Goal: Complete application form

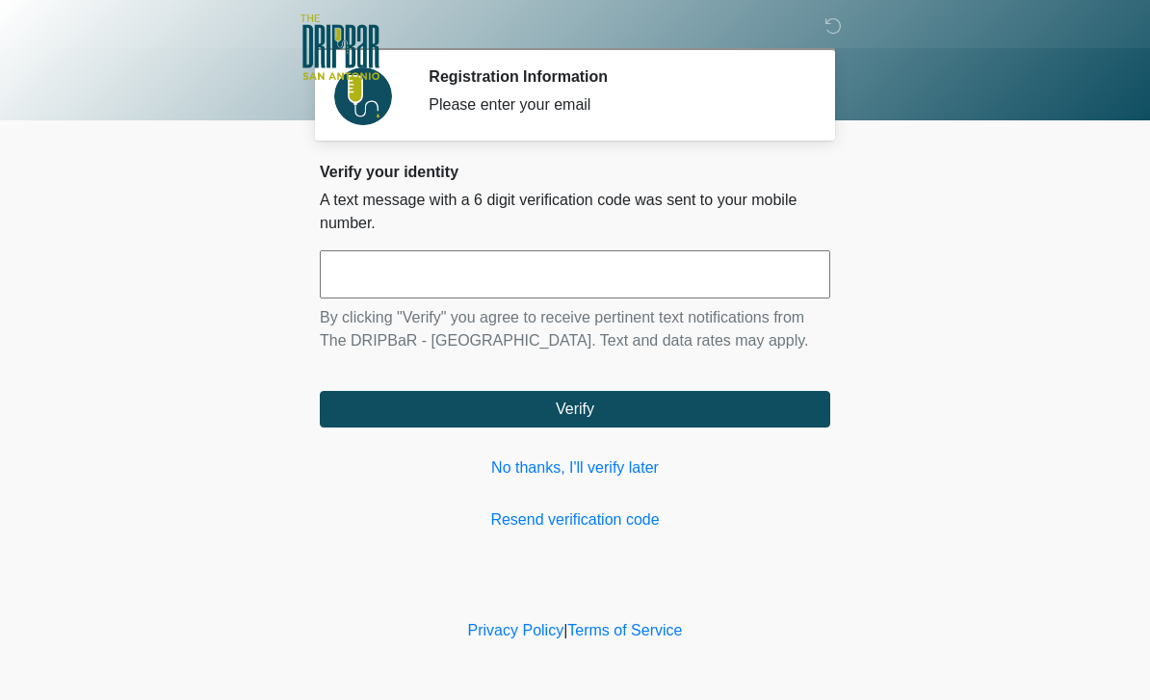
click at [635, 477] on link "No thanks, I'll verify later" at bounding box center [575, 468] width 511 height 23
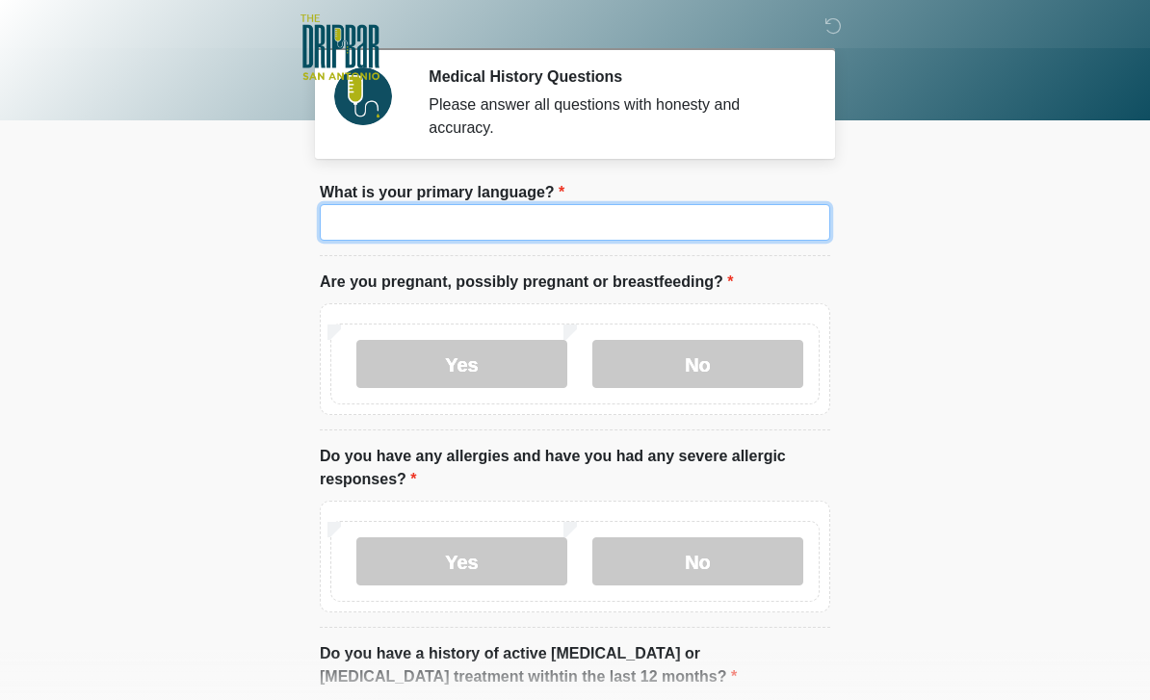
click at [503, 225] on input "What is your primary language?" at bounding box center [575, 222] width 511 height 37
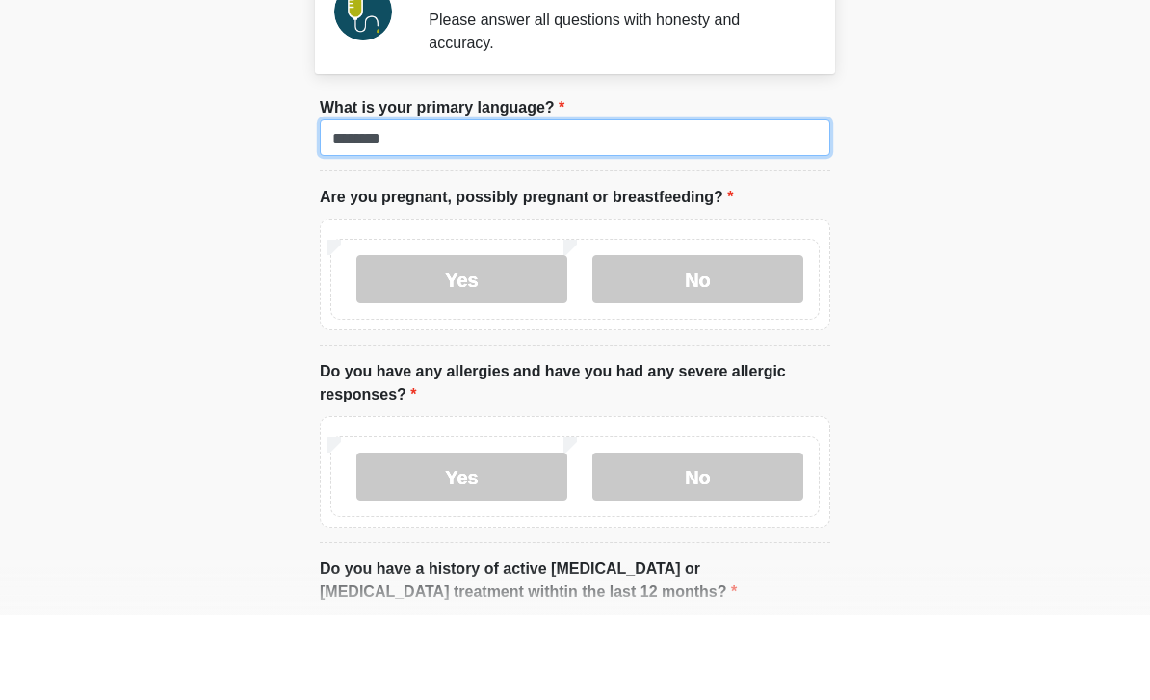
type input "*******"
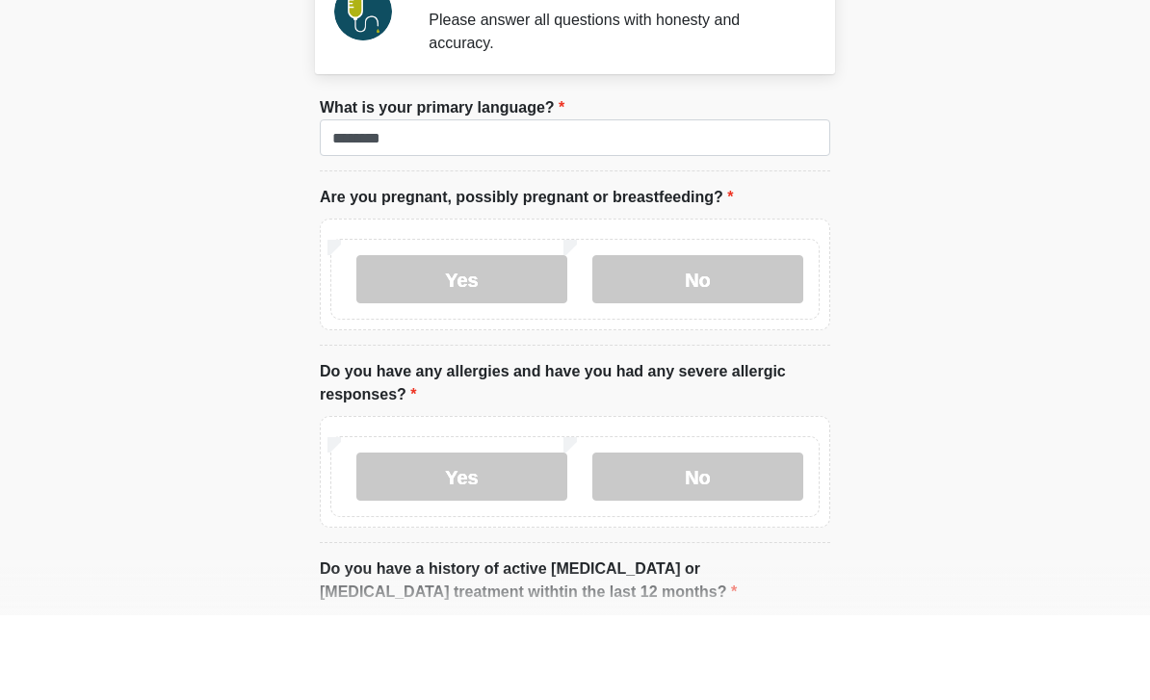
click at [726, 340] on label "No" at bounding box center [697, 364] width 211 height 48
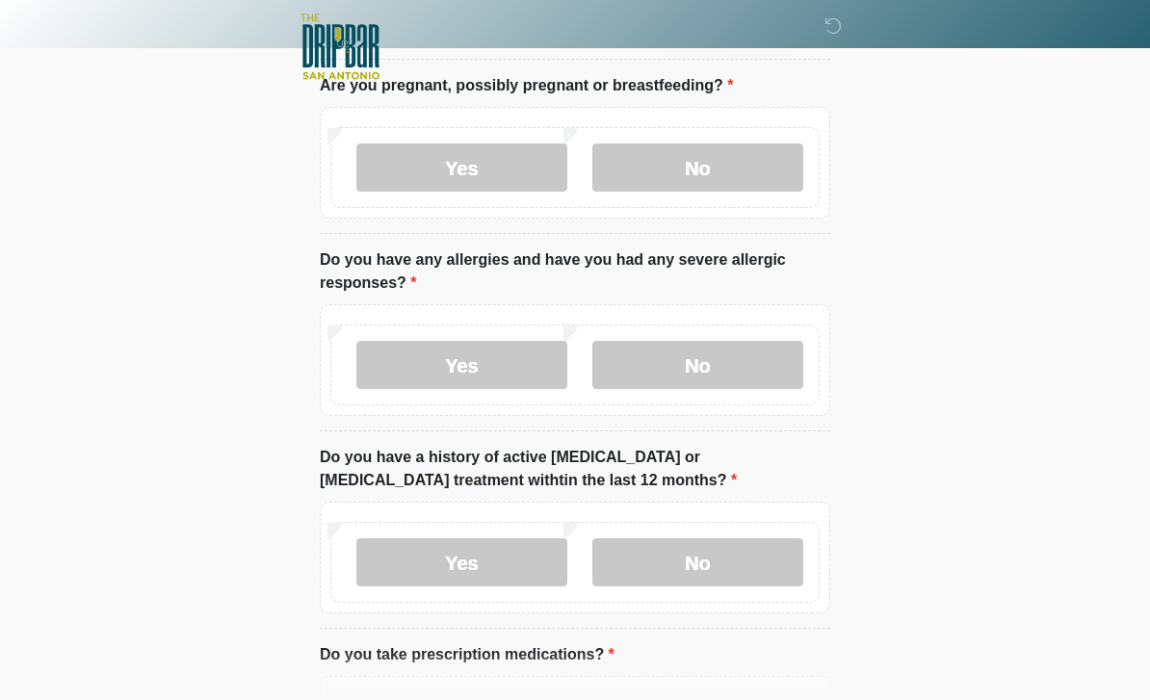
scroll to position [197, 0]
click at [490, 367] on label "Yes" at bounding box center [461, 365] width 211 height 48
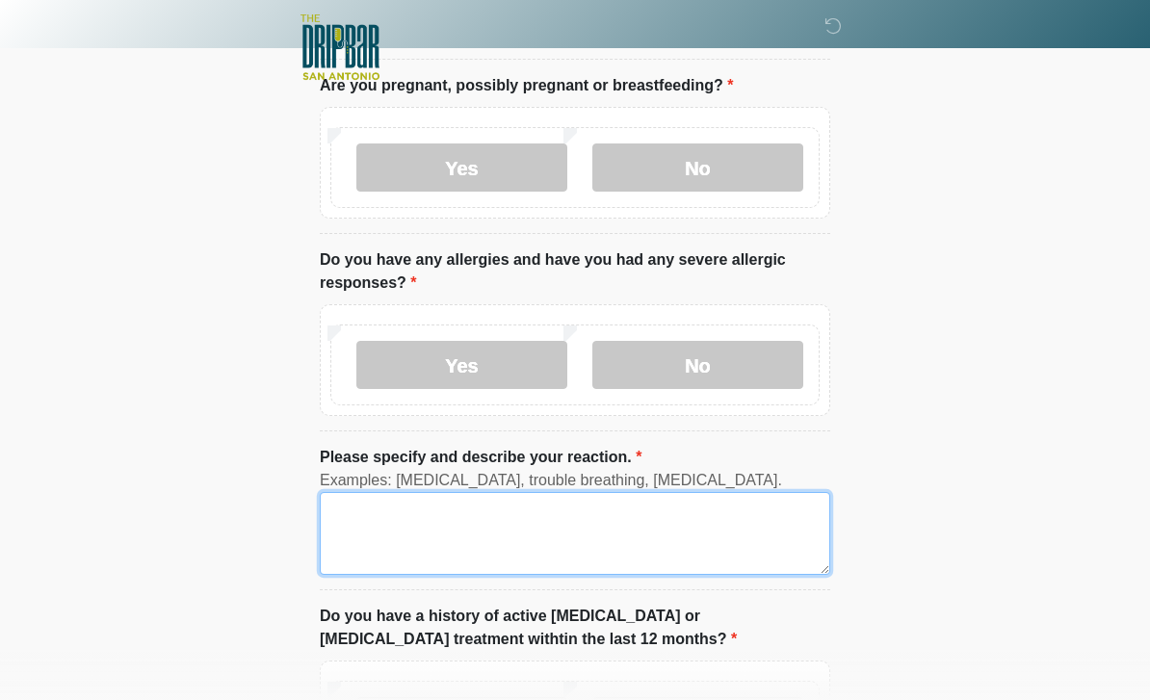
click at [485, 542] on textarea "Please specify and describe your reaction." at bounding box center [575, 533] width 511 height 83
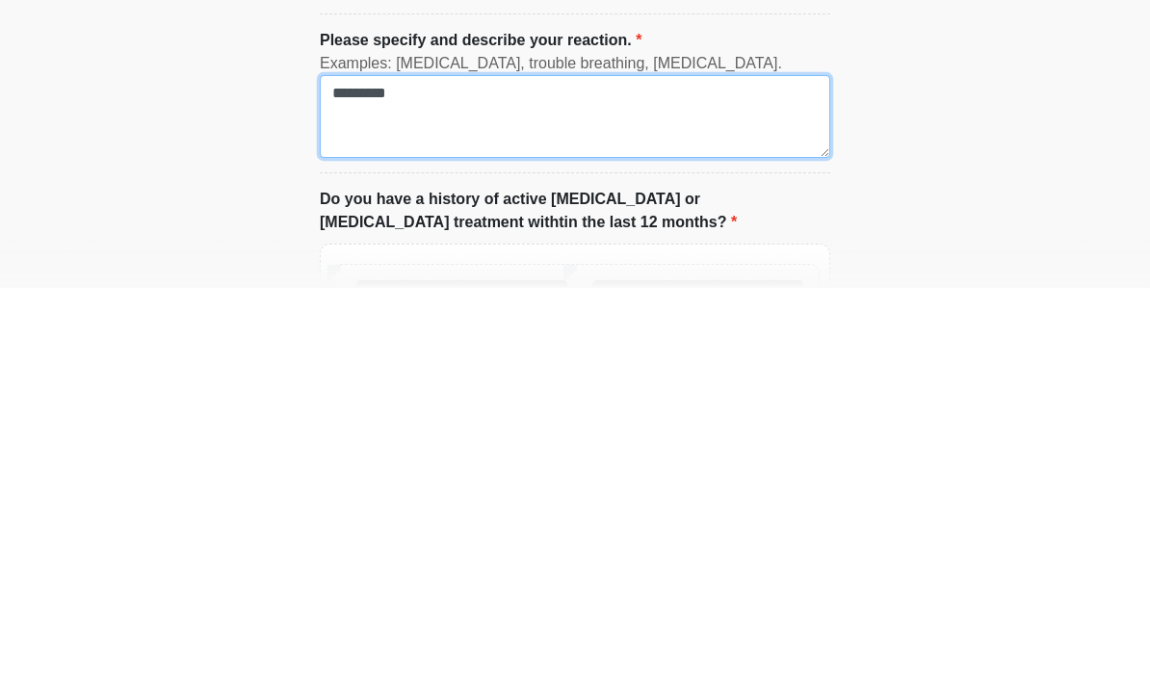
scroll to position [244, 0]
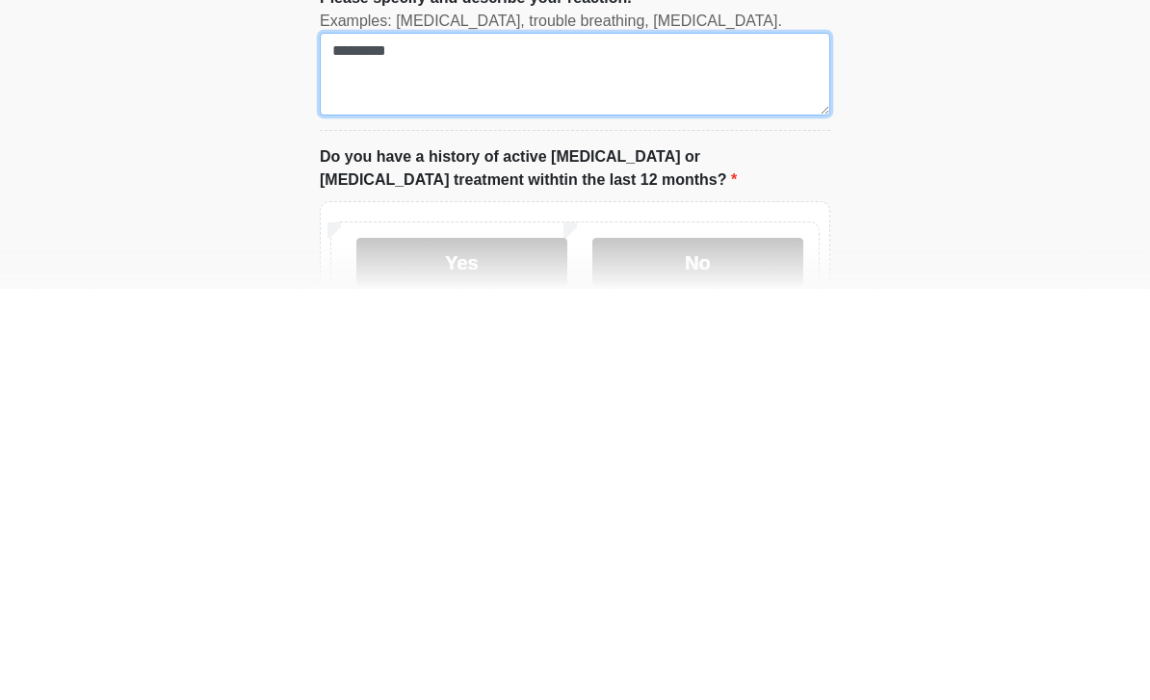
type textarea "*********"
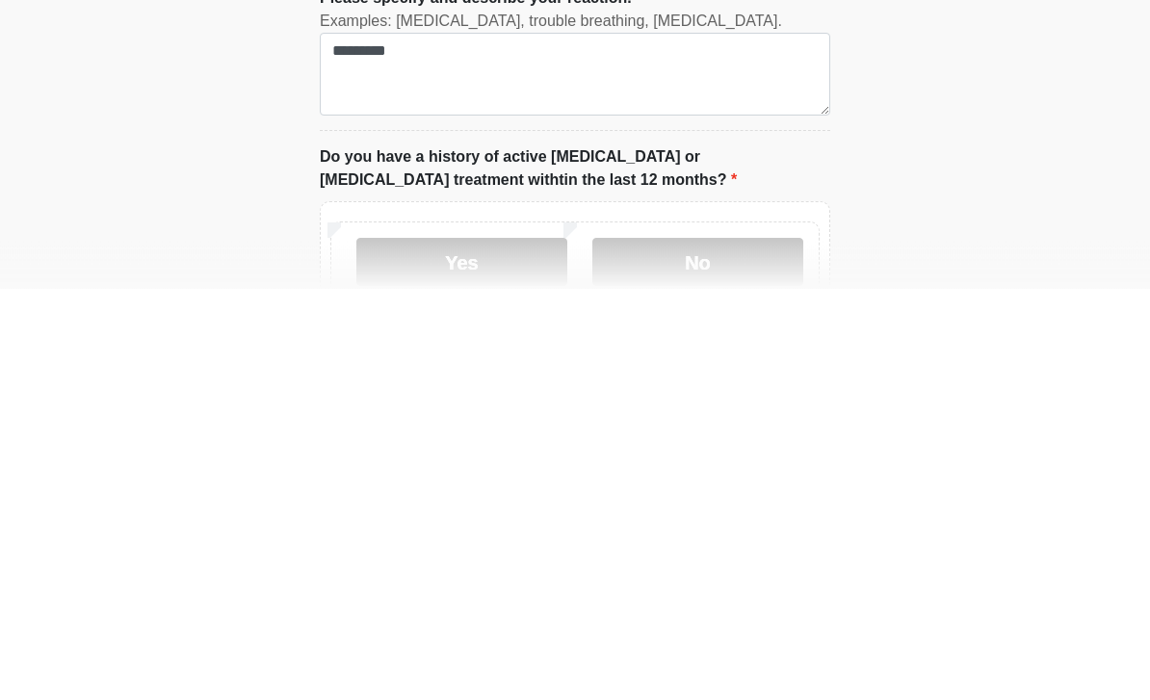
click at [951, 275] on html "‎ ‎ ‎ ‎ Medical History Questions Please answer all questions with honesty and …" at bounding box center [575, 106] width 1150 height 700
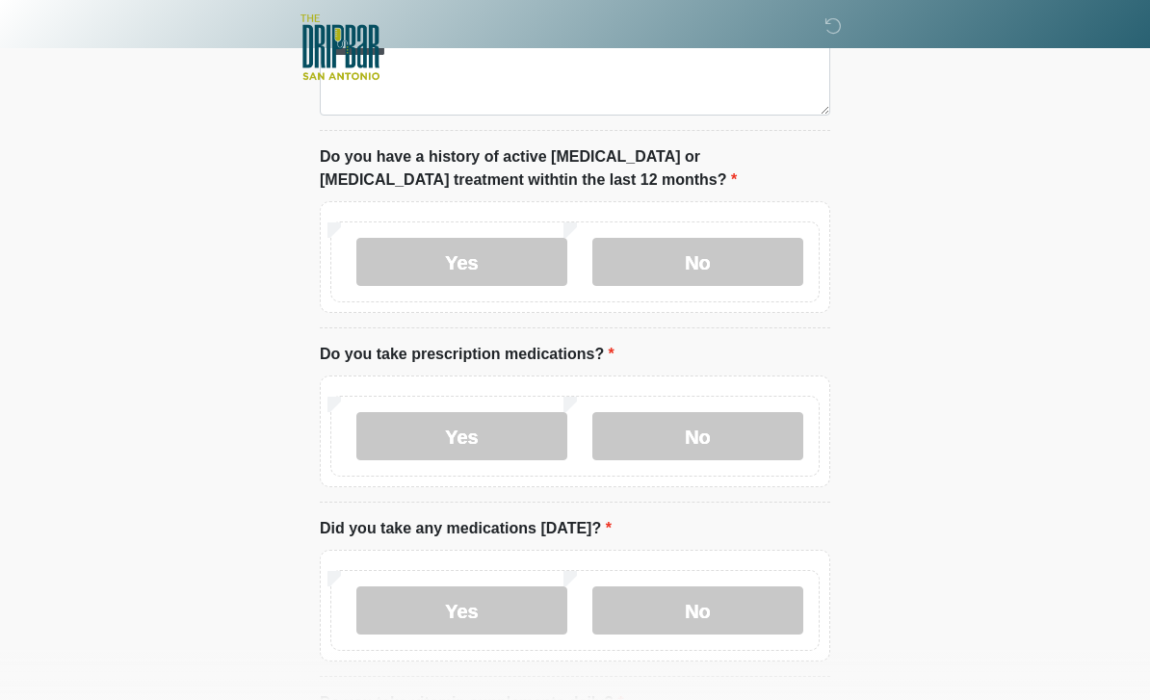
click at [480, 259] on label "Yes" at bounding box center [461, 262] width 211 height 48
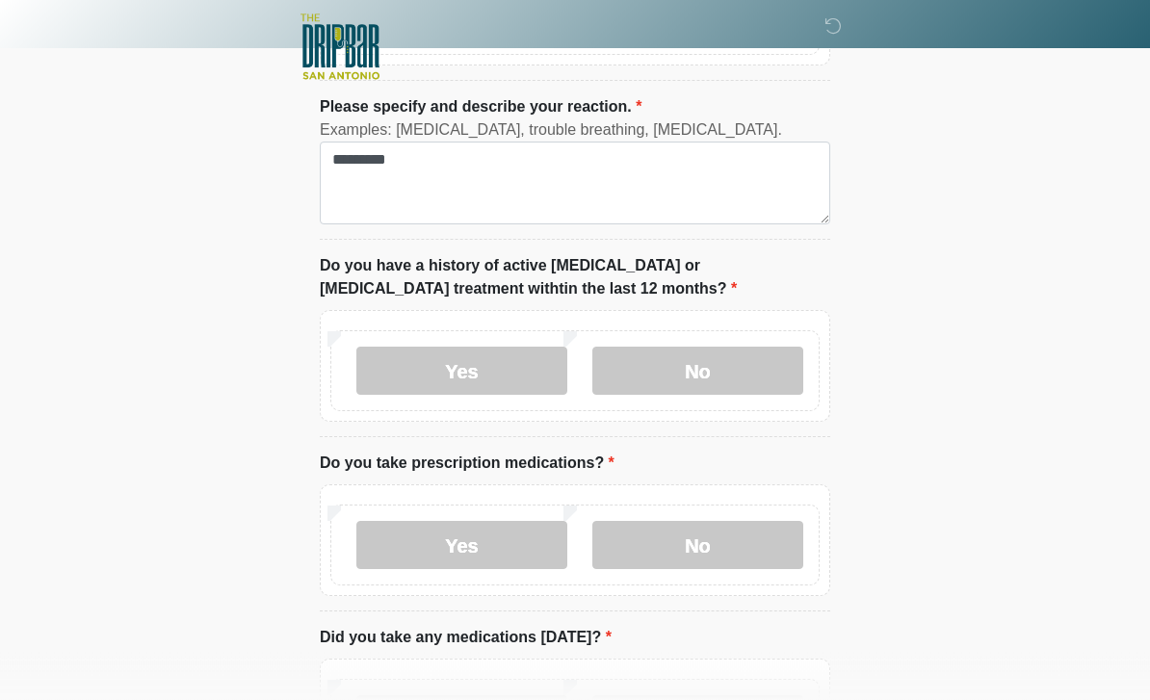
scroll to position [547, 0]
click at [478, 363] on label "Yes" at bounding box center [461, 371] width 211 height 48
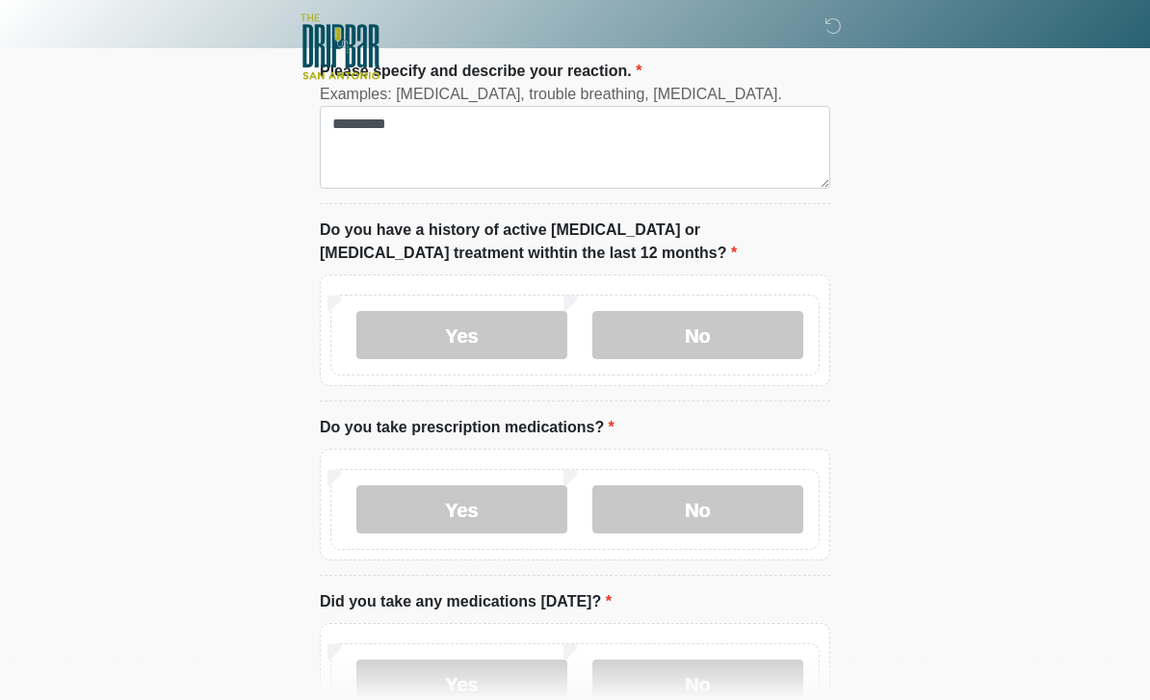
scroll to position [619, 0]
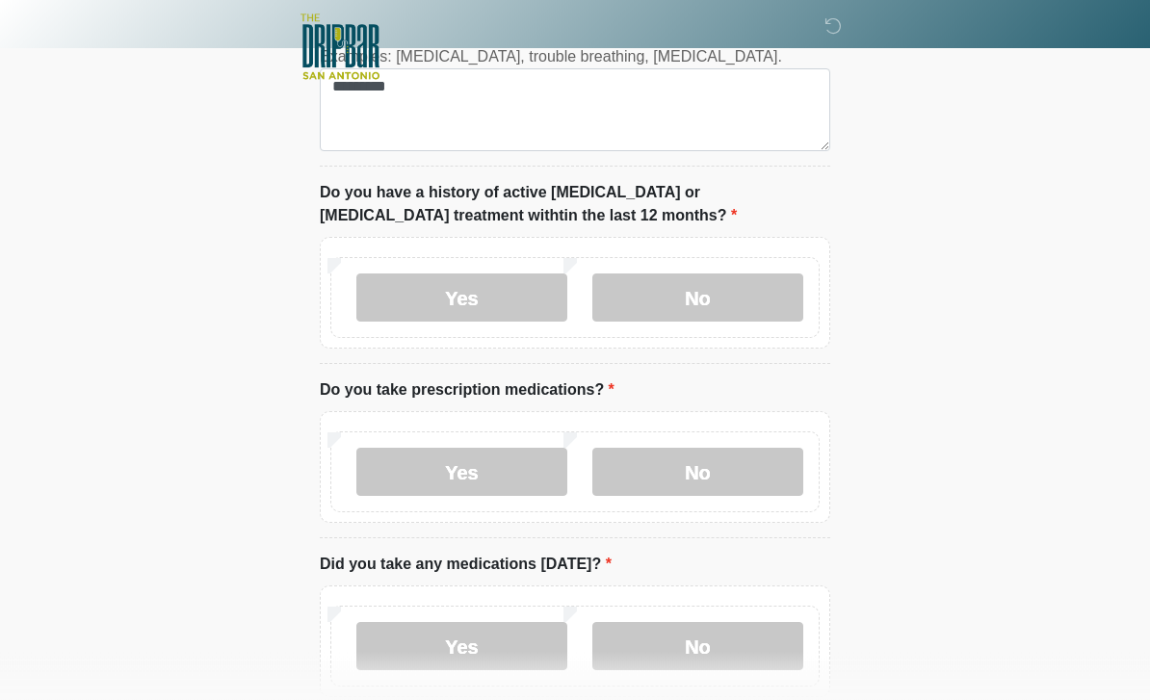
click at [705, 484] on label "No" at bounding box center [697, 473] width 211 height 48
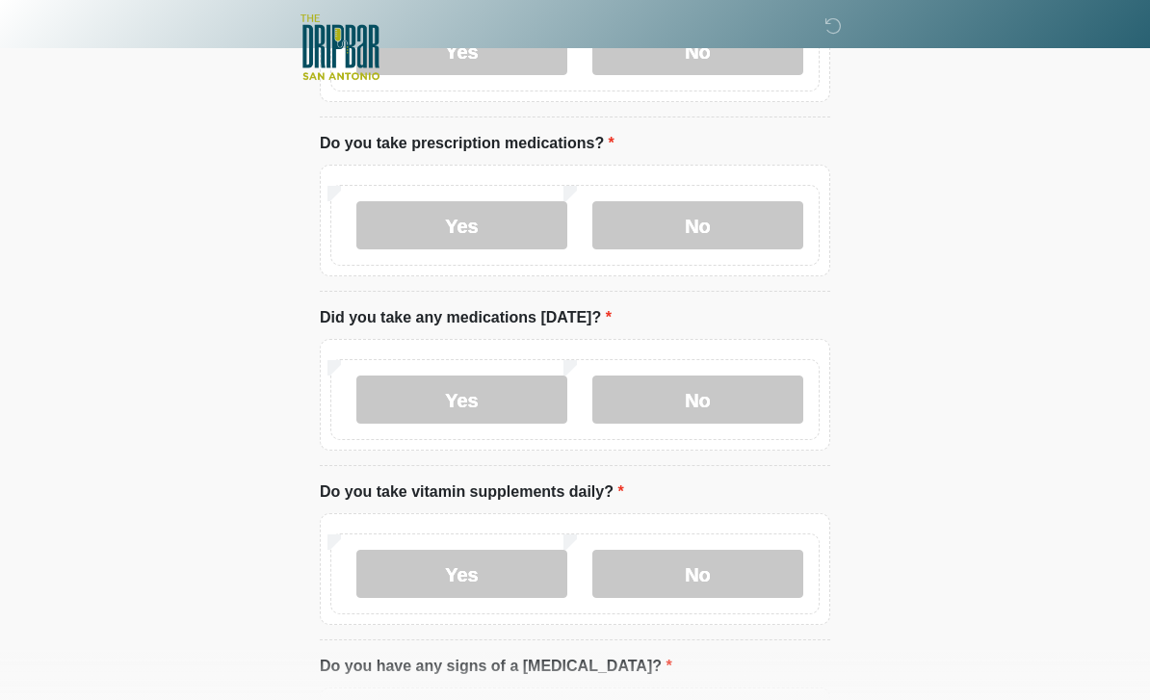
scroll to position [869, 0]
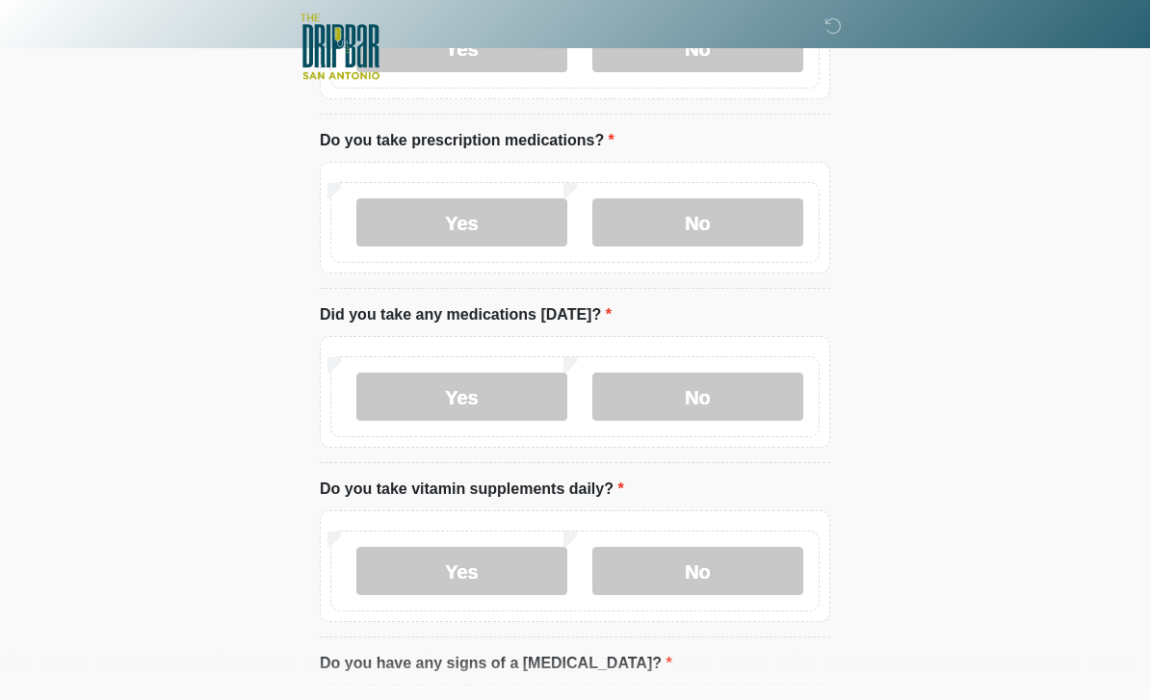
click at [748, 406] on label "No" at bounding box center [697, 398] width 211 height 48
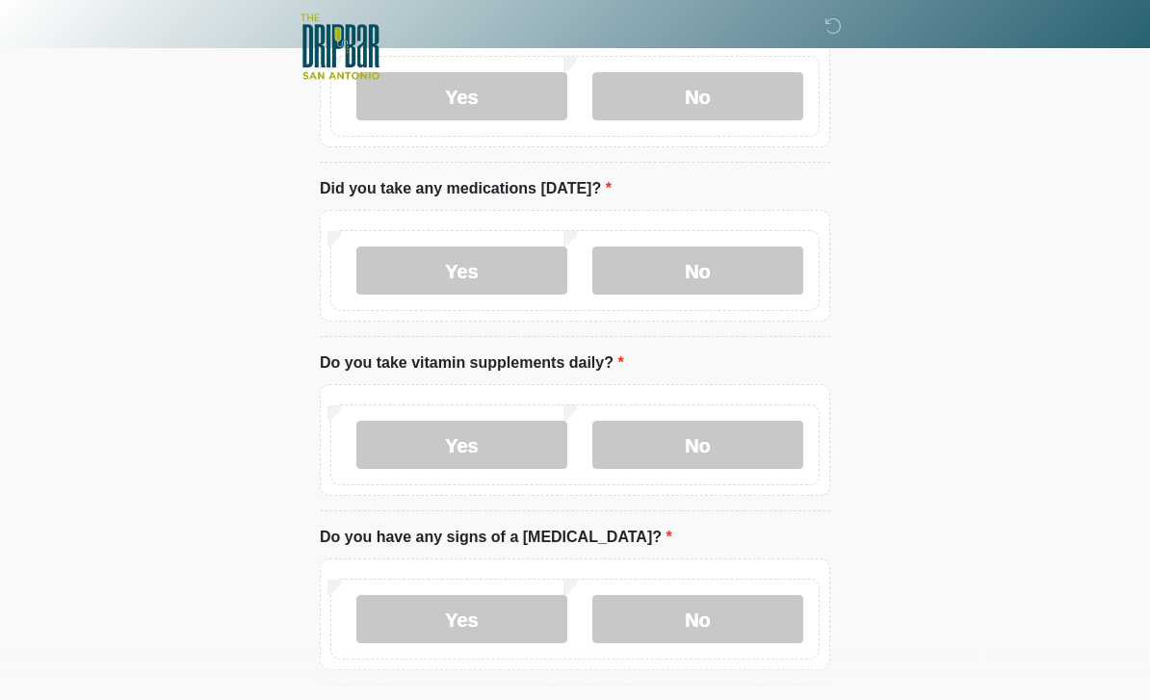
scroll to position [996, 0]
click at [465, 443] on label "Yes" at bounding box center [461, 445] width 211 height 48
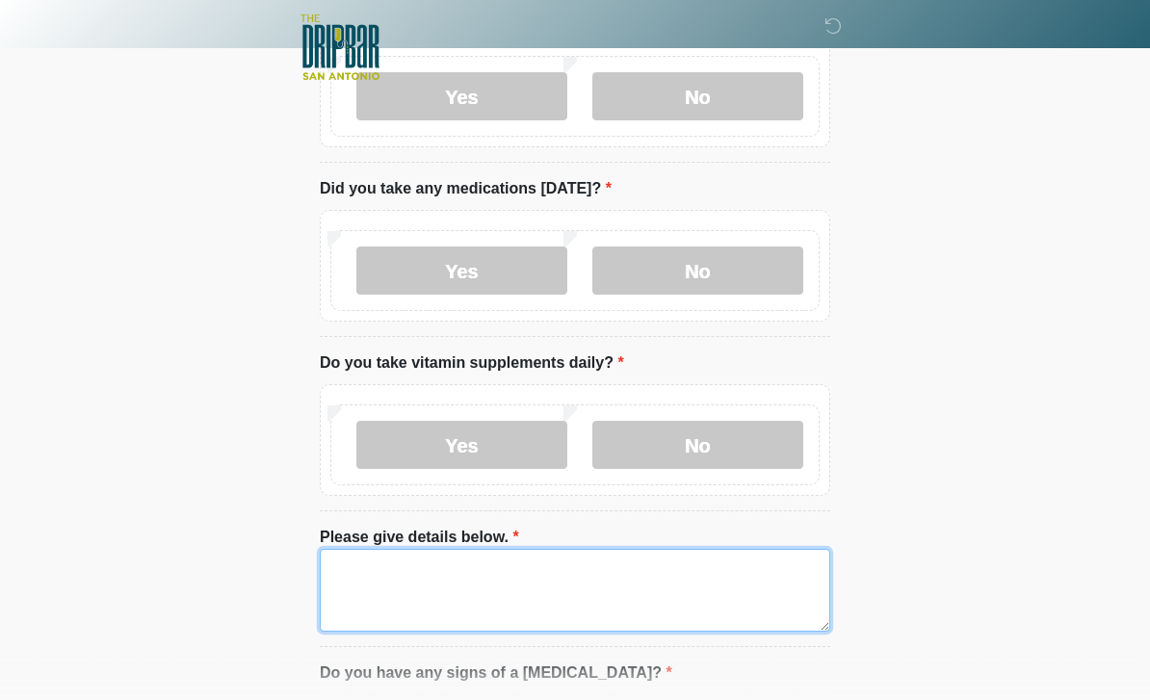
click at [499, 589] on textarea "Please give details below." at bounding box center [575, 590] width 511 height 83
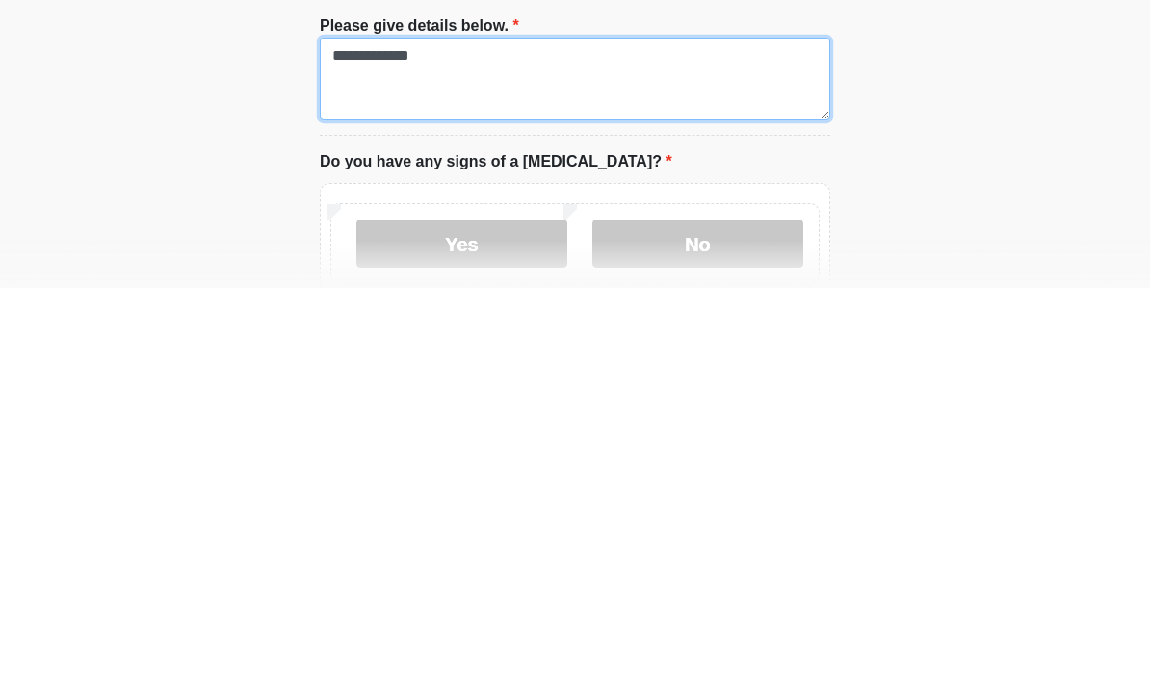
scroll to position [1097, 0]
type textarea "**********"
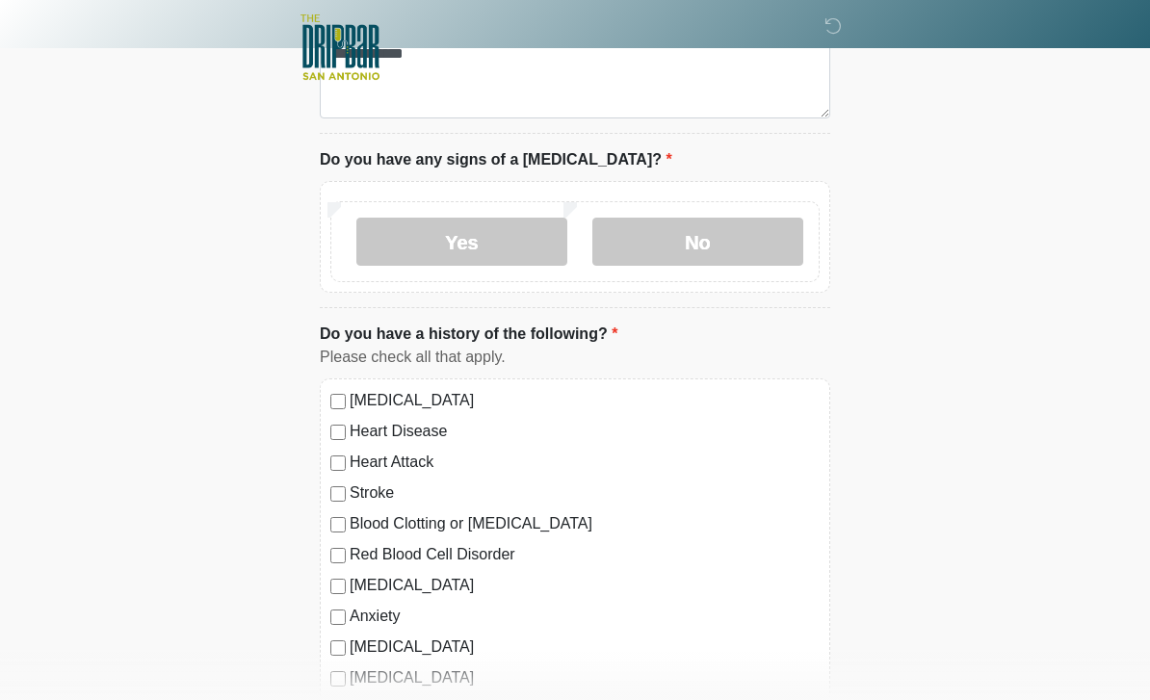
click at [720, 236] on label "No" at bounding box center [697, 242] width 211 height 48
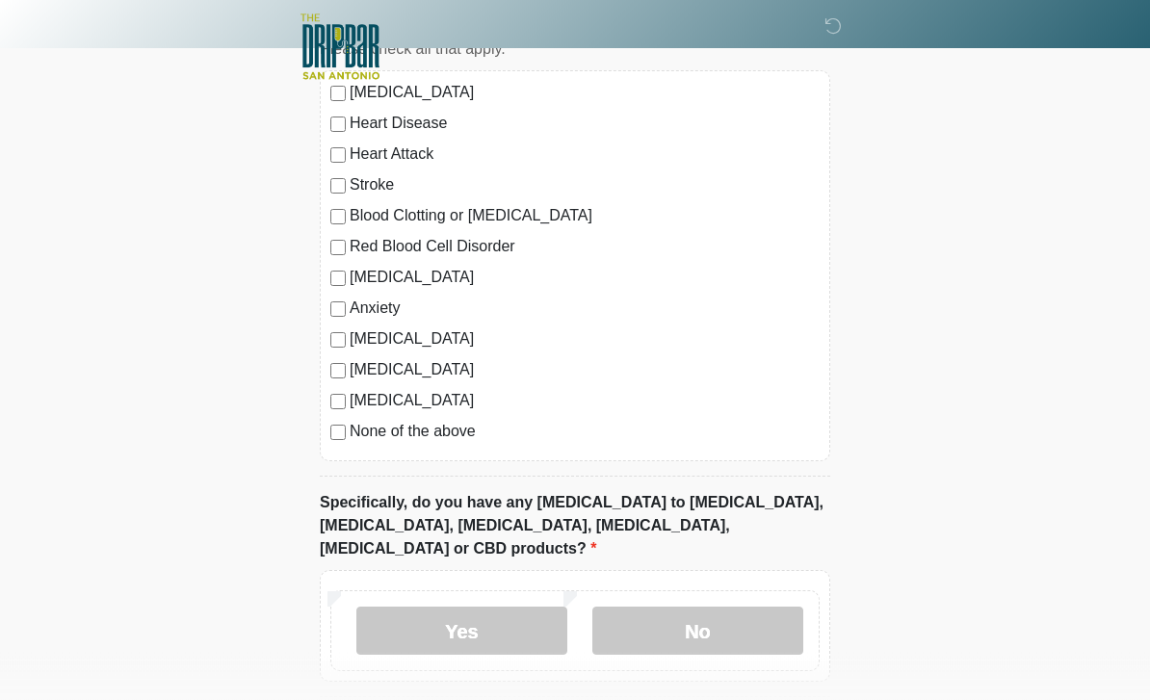
scroll to position [1880, 0]
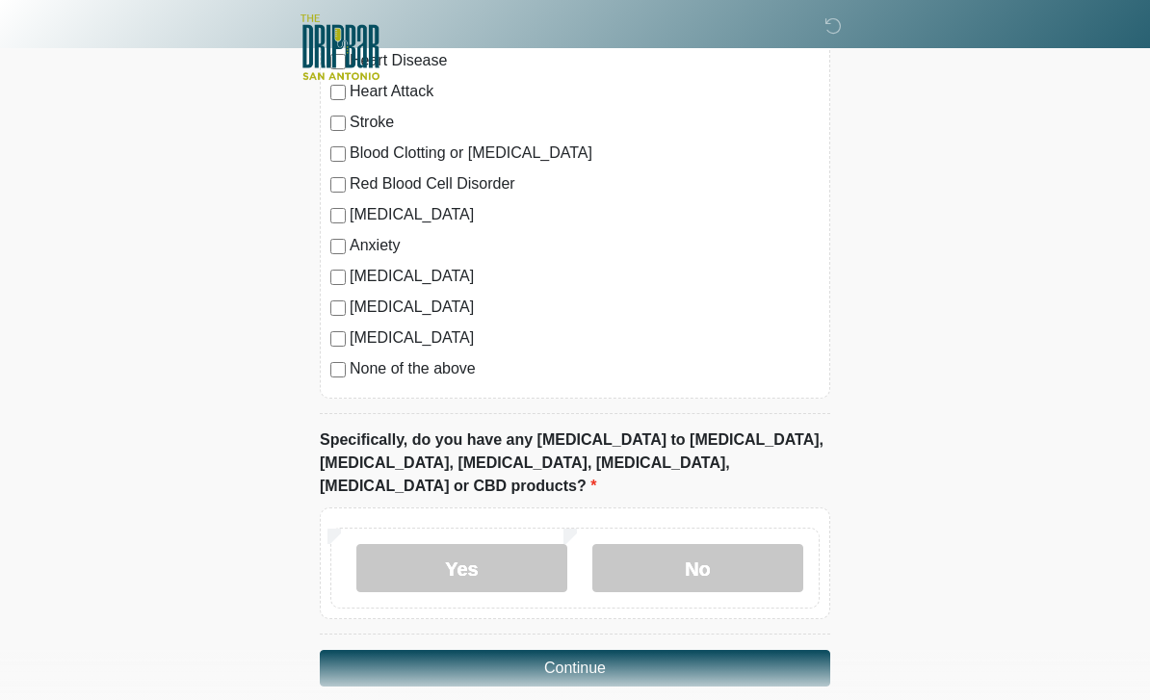
click at [701, 544] on label "No" at bounding box center [697, 568] width 211 height 48
click at [531, 650] on button "Continue" at bounding box center [575, 668] width 511 height 37
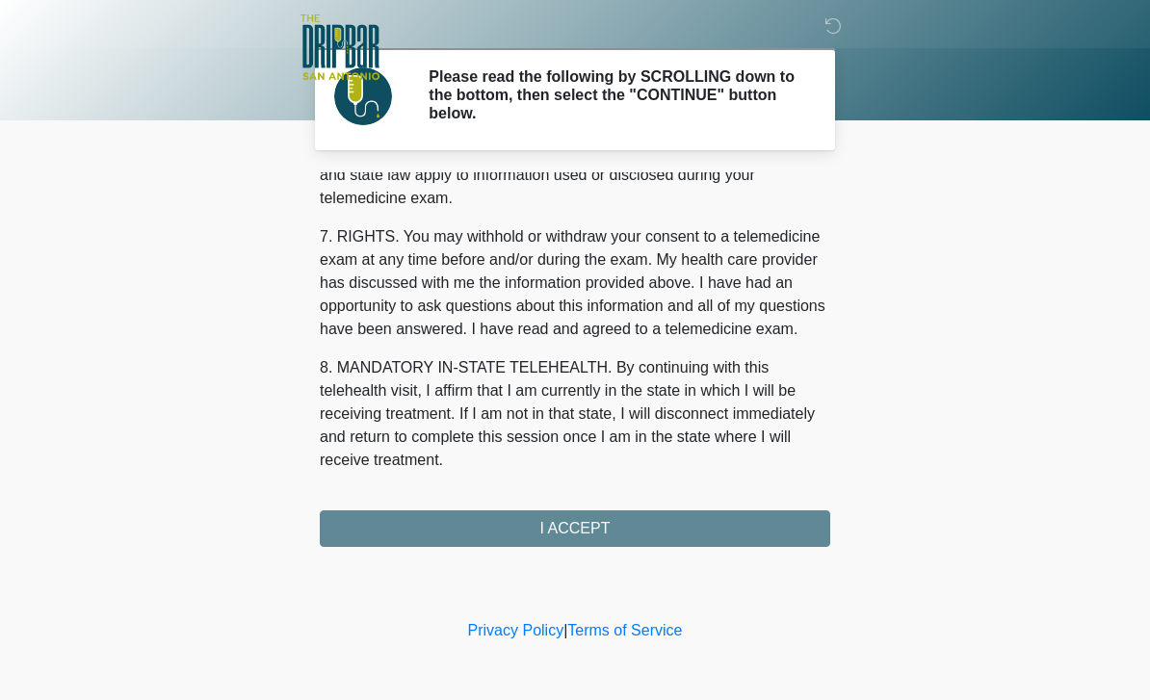
scroll to position [826, 0]
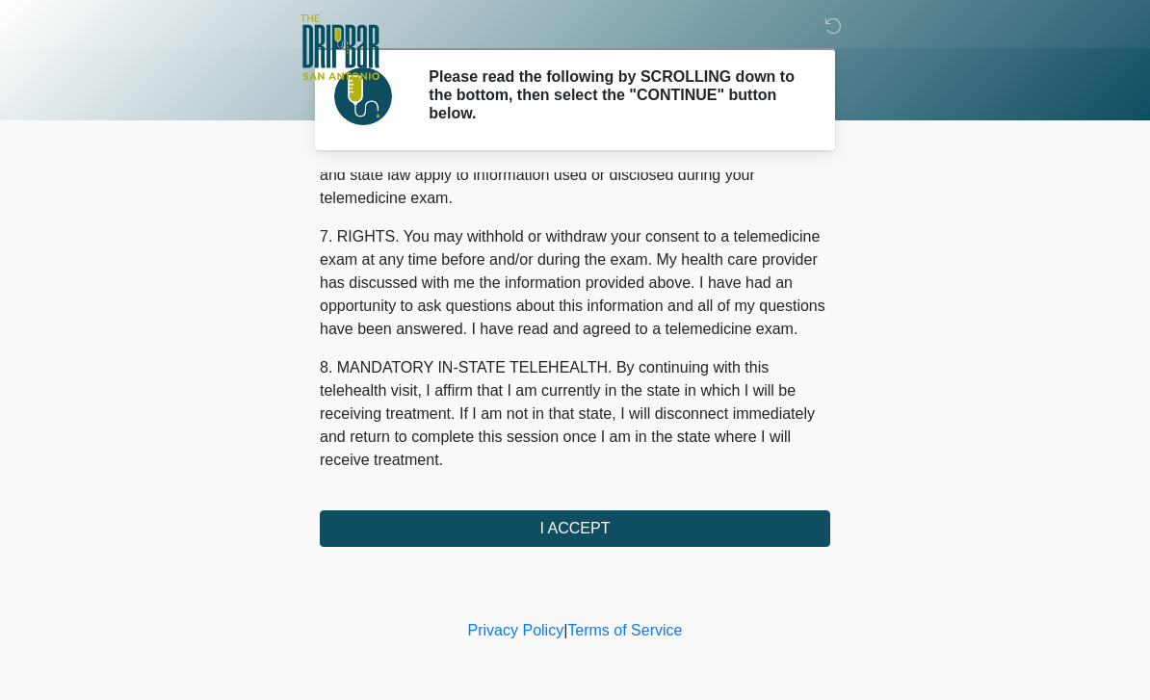
click at [497, 524] on button "I ACCEPT" at bounding box center [575, 529] width 511 height 37
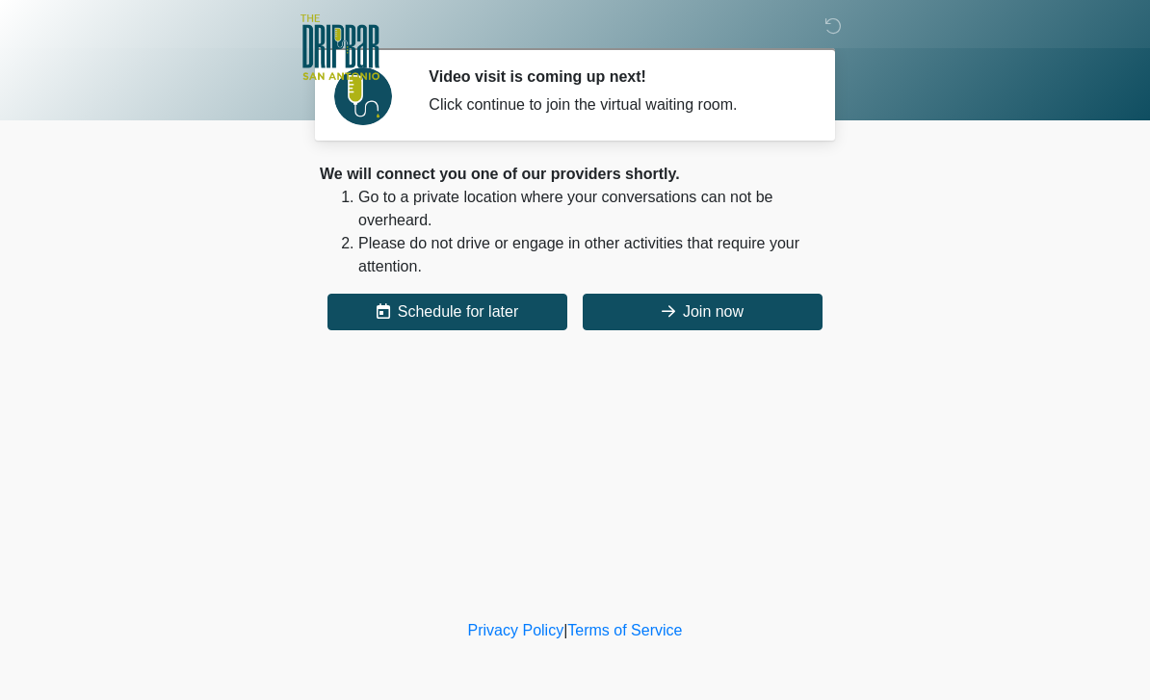
click at [662, 304] on icon at bounding box center [668, 310] width 13 height 15
